Goal: Navigation & Orientation: Go to known website

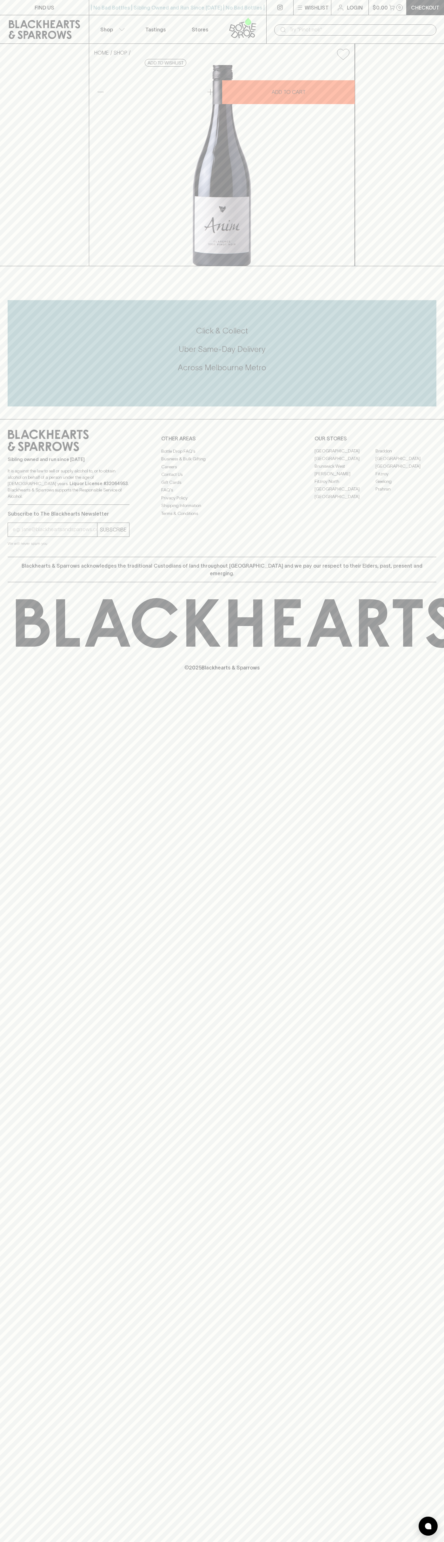
click at [50, 30] on icon at bounding box center [44, 29] width 79 height 19
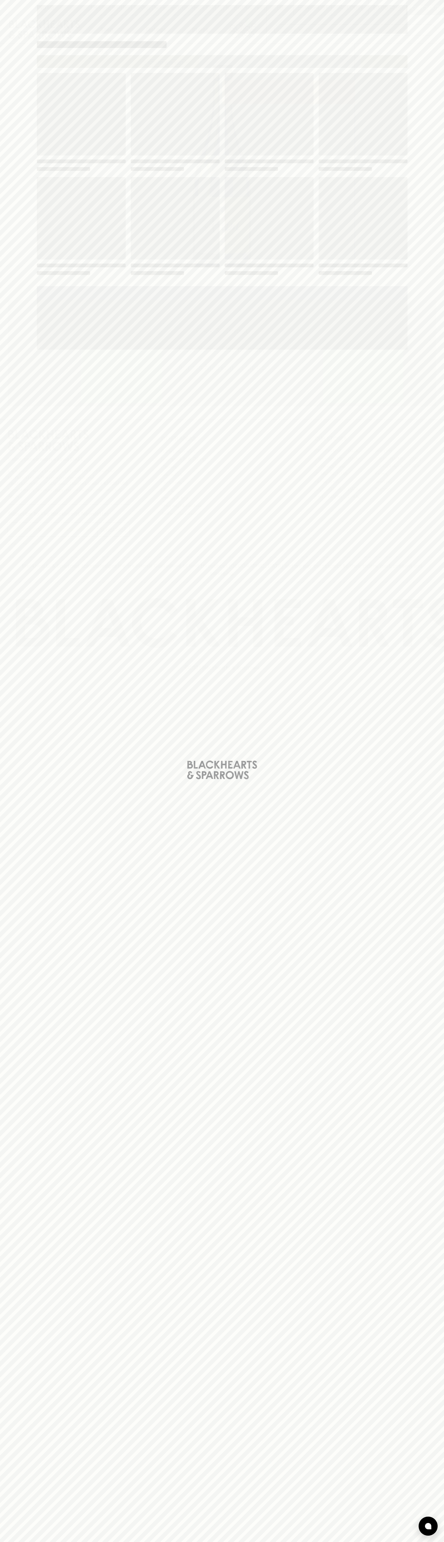
click at [422, 1381] on div "Loading" at bounding box center [222, 771] width 444 height 1542
click at [27, 1542] on html "FIND US | No Bad Bottles | Sibling Owned and Run Since [DATE] | No Bad Bottles …" at bounding box center [222, 771] width 444 height 1542
click at [24, 621] on div "Loading" at bounding box center [222, 771] width 444 height 1542
